Goal: Task Accomplishment & Management: Manage account settings

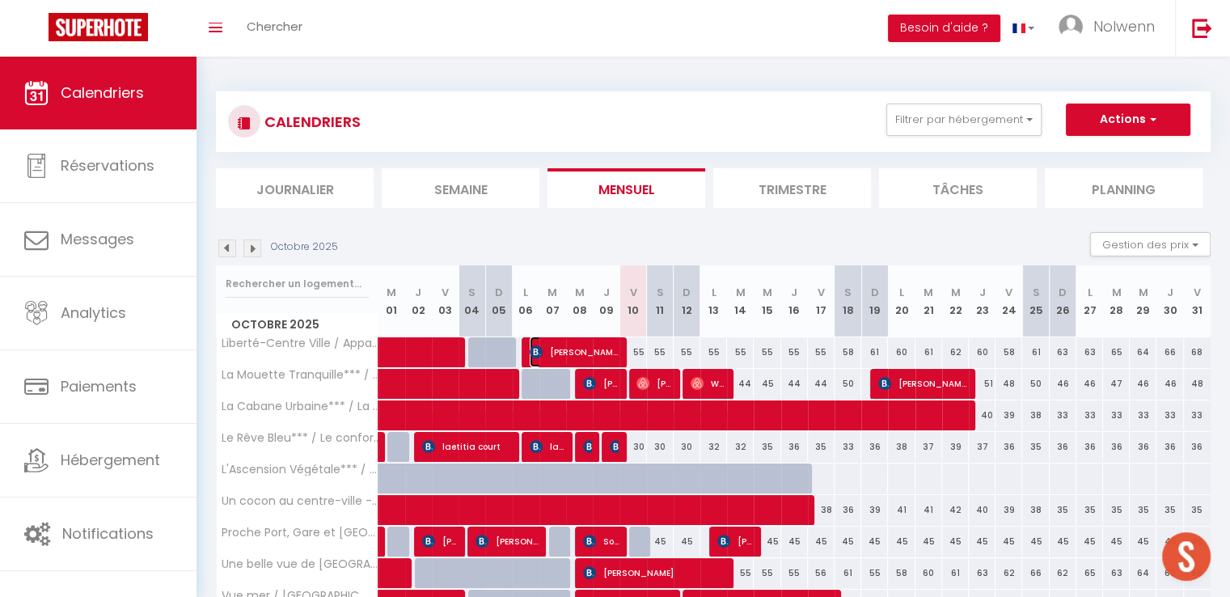
click at [576, 350] on span "[PERSON_NAME]" at bounding box center [574, 351] width 89 height 31
select select "OK"
select select "0"
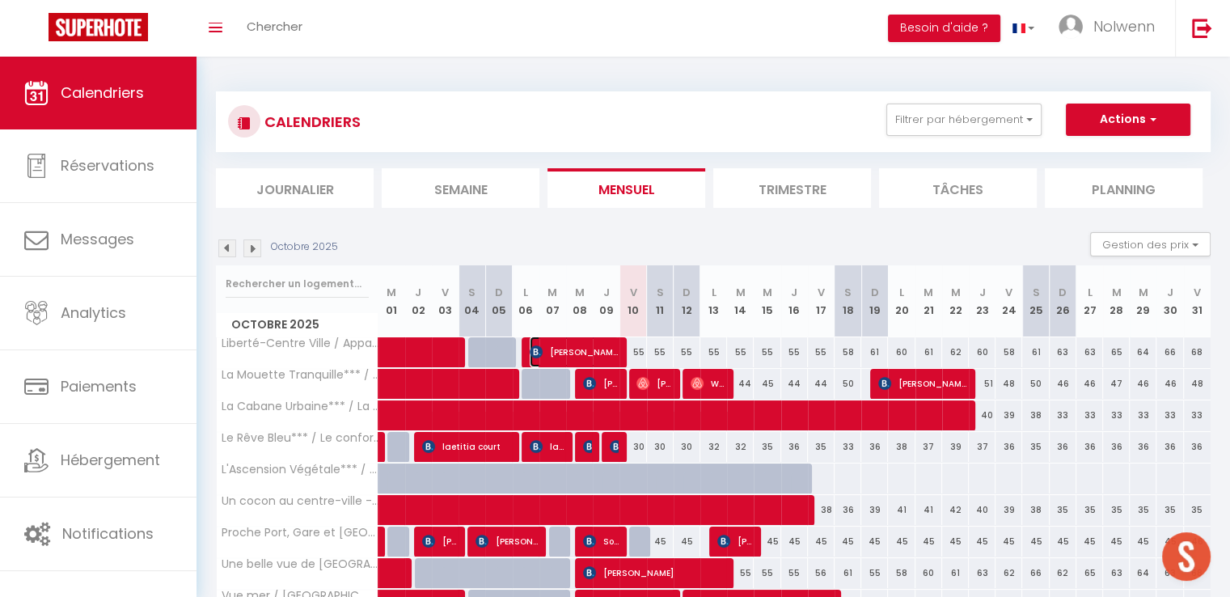
select select "1"
select select
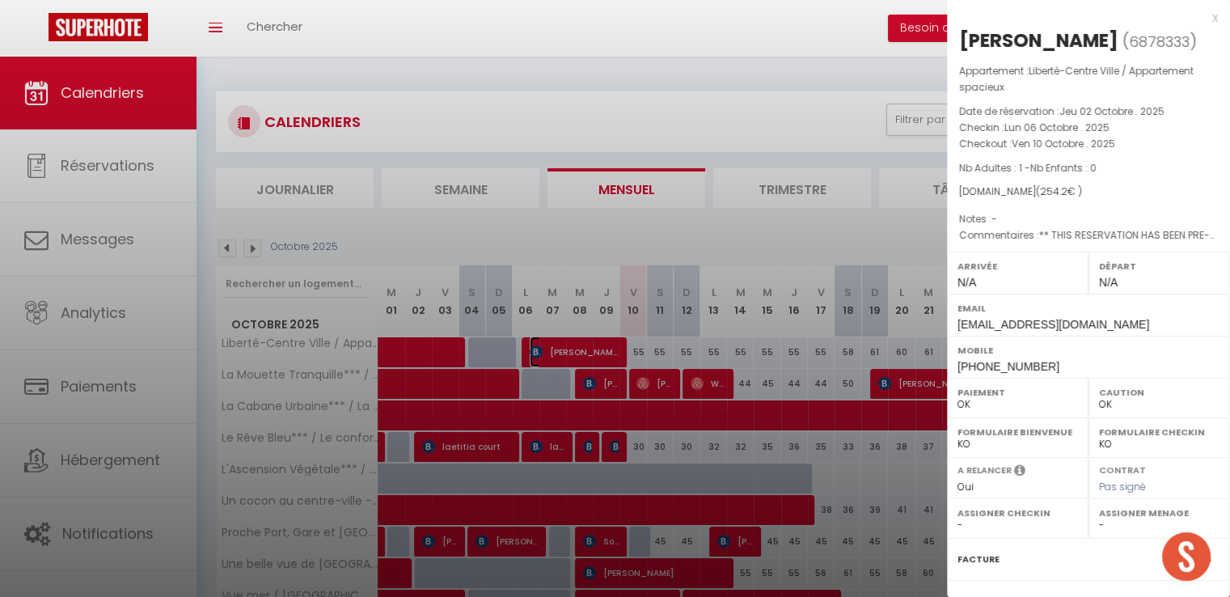
scroll to position [171, 0]
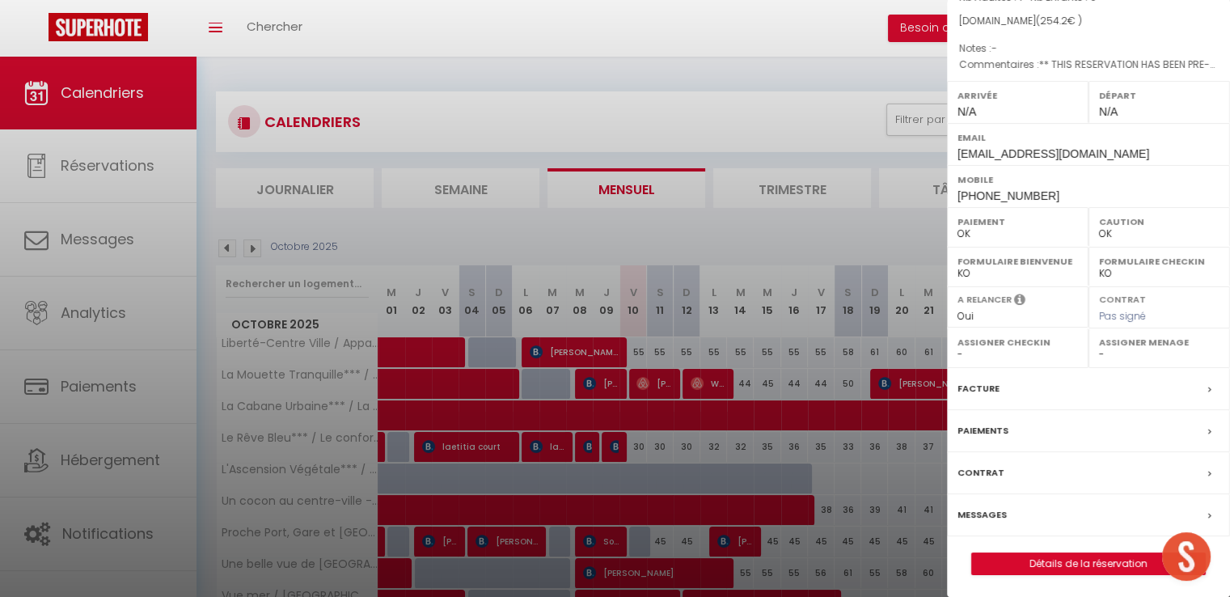
click at [979, 389] on label "Facture" at bounding box center [979, 388] width 42 height 17
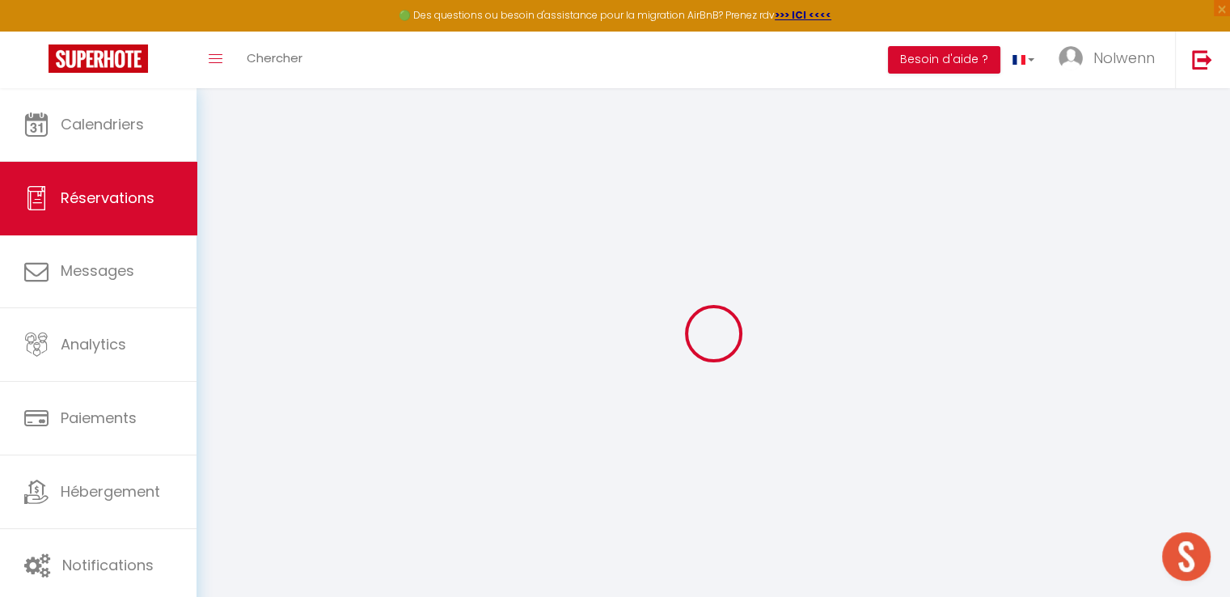
select select "cleaning"
select select "taxes"
select select
checkbox input "false"
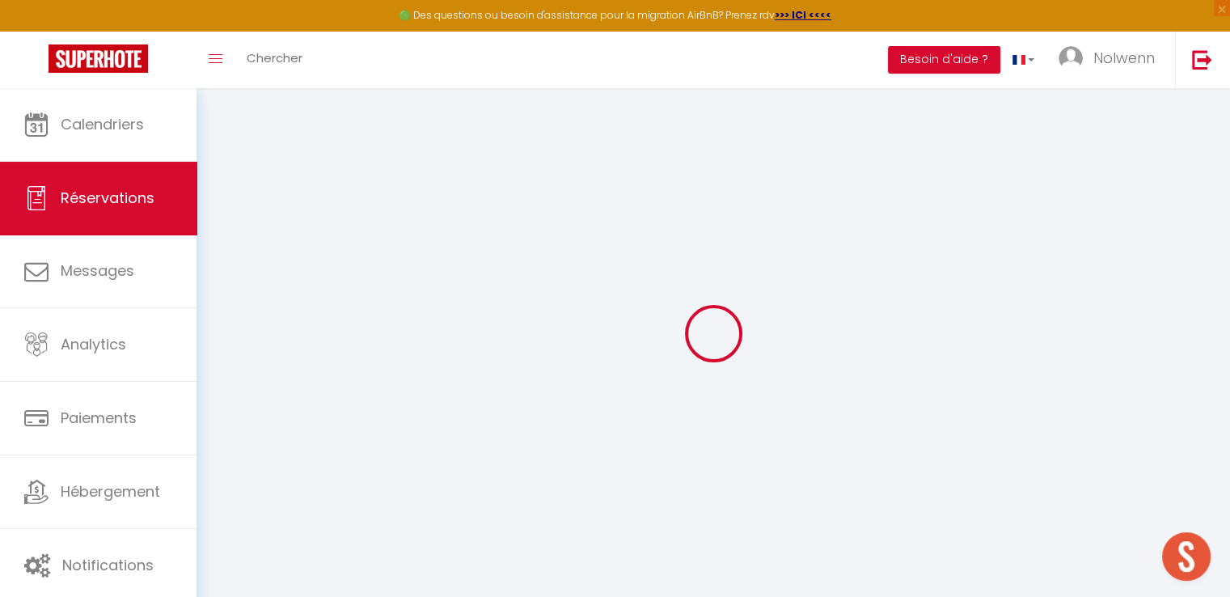
type textarea "** THIS RESERVATION HAS BEEN PRE-PAID ** Reservation has a cancellation grace p…"
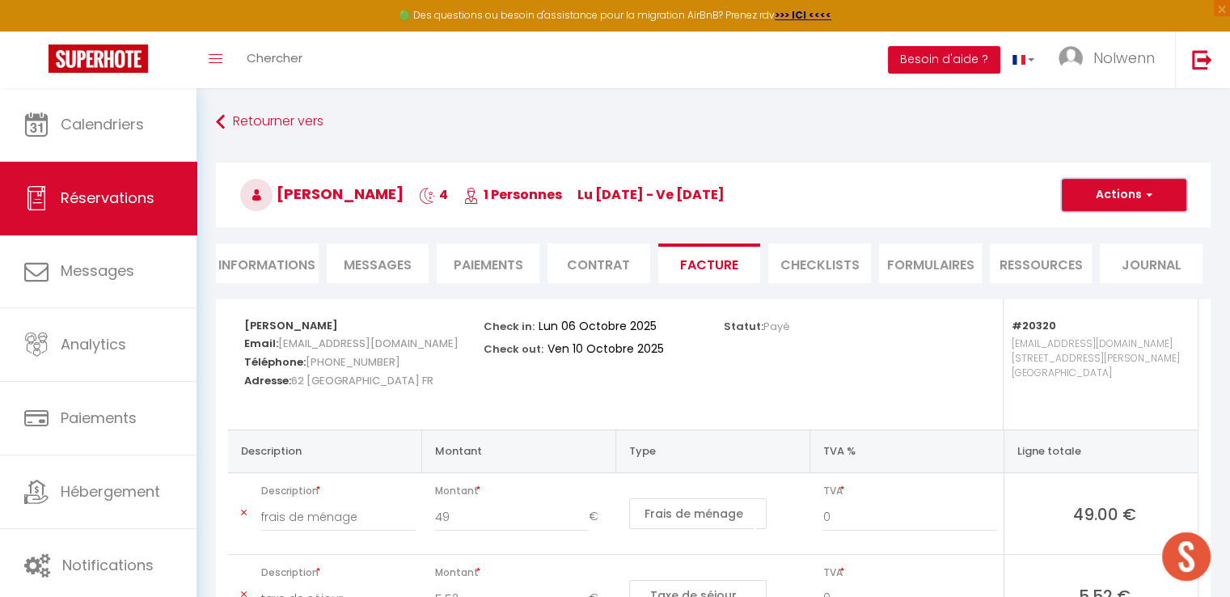
click at [1130, 198] on button "Actions" at bounding box center [1124, 195] width 125 height 32
click at [1078, 271] on link "Envoyer la facture" at bounding box center [1112, 272] width 136 height 21
type input "[EMAIL_ADDRESS][DOMAIN_NAME]"
select select "fr"
type input "Votre facture 6878333 - Liberté-Centre Ville / Appartement spacieux"
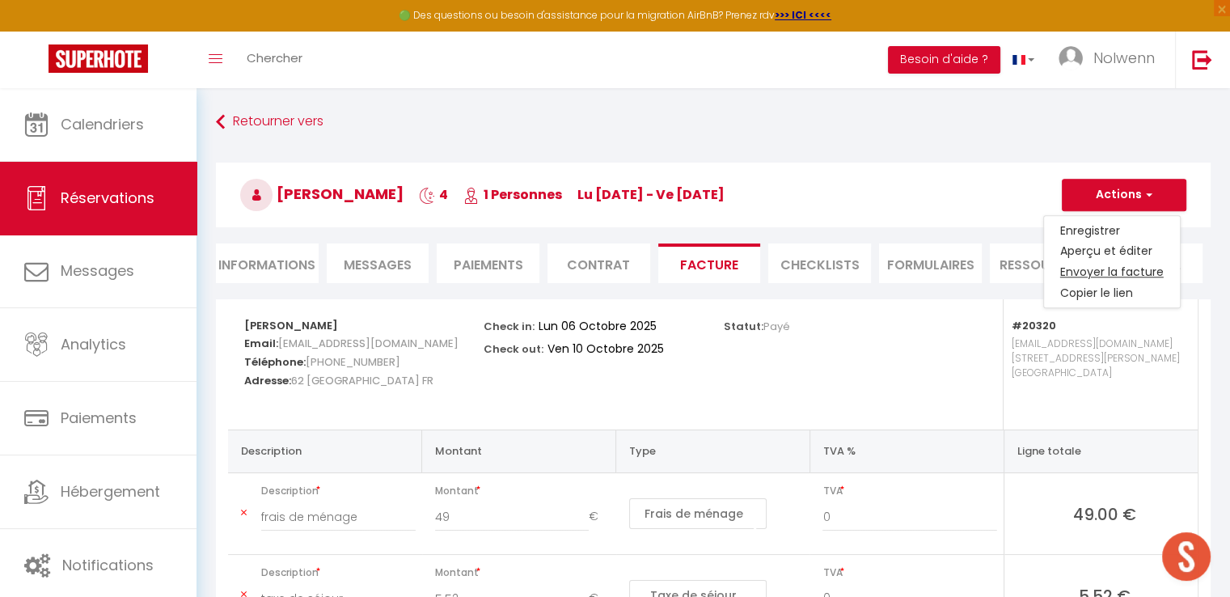
type textarea "Bonjour, Voici le lien pour télécharger votre facture : [URL][DOMAIN_NAME] Déta…"
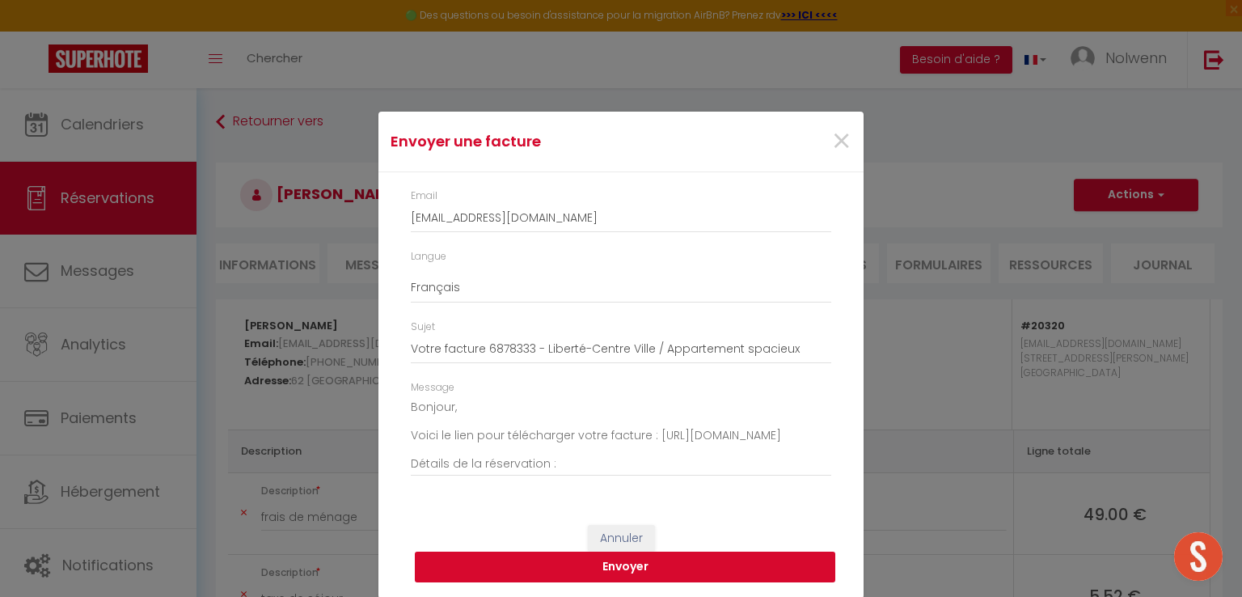
click at [556, 558] on button "Envoyer" at bounding box center [625, 567] width 421 height 31
